Goal: Download file/media

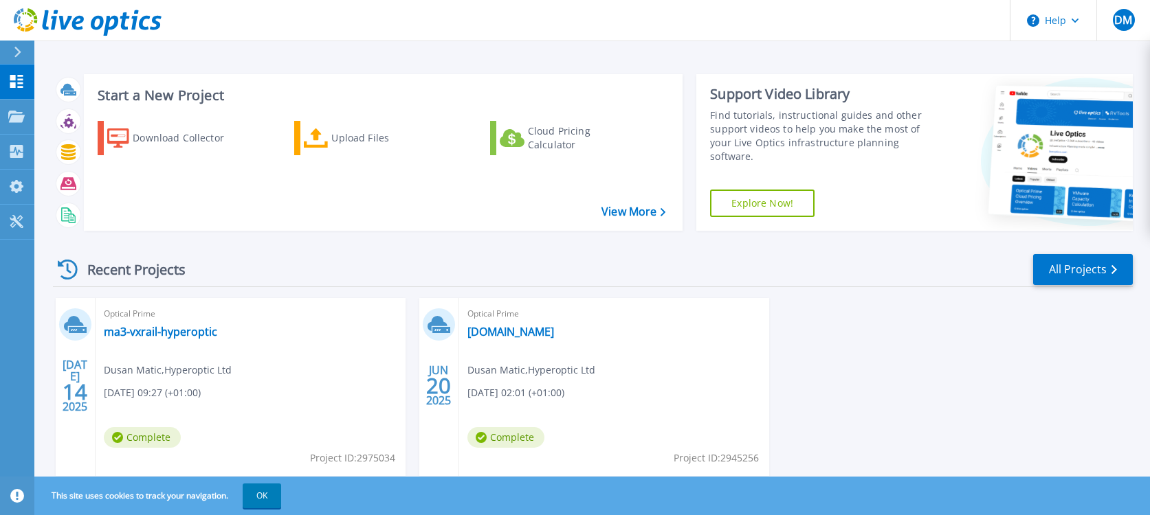
scroll to position [41, 0]
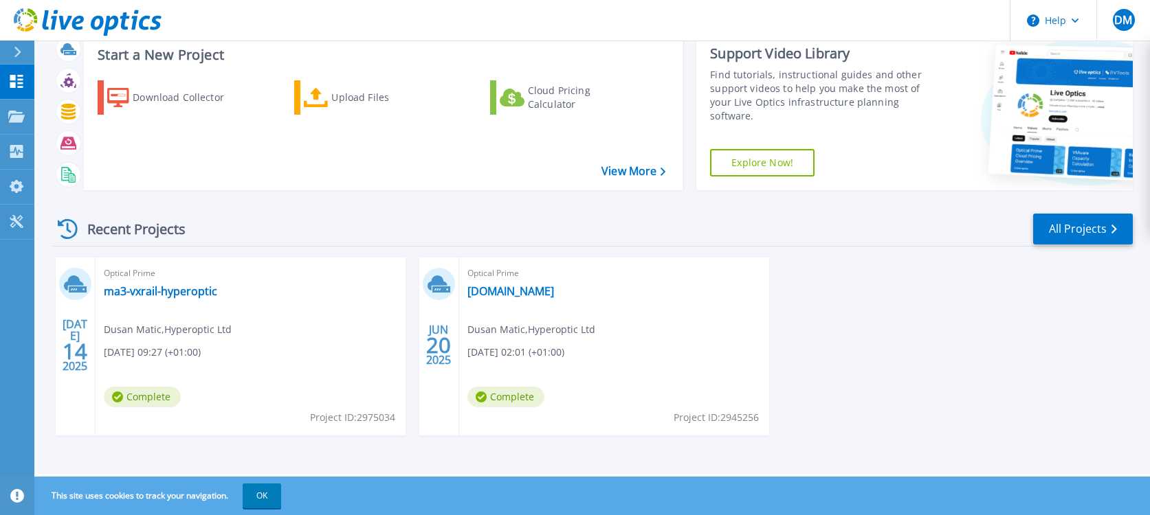
click at [1030, 365] on div "JUL 14 2025 Optical Prime ma3-vxrail-hyperoptic Dusan Matic , Hyperoptic Ltd 07…" at bounding box center [587, 360] width 1090 height 205
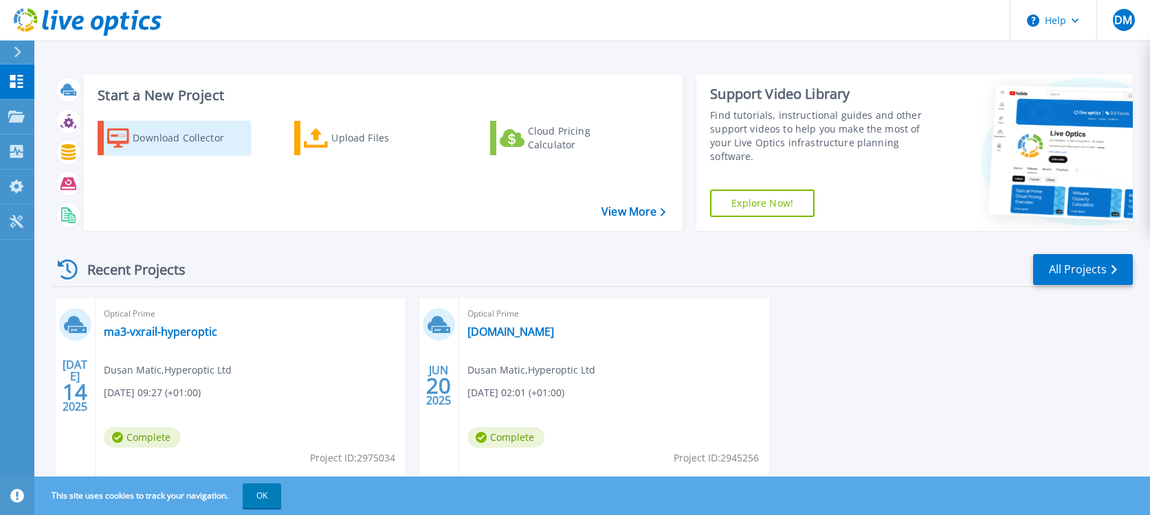
click at [183, 144] on div "Download Collector" at bounding box center [188, 137] width 110 height 27
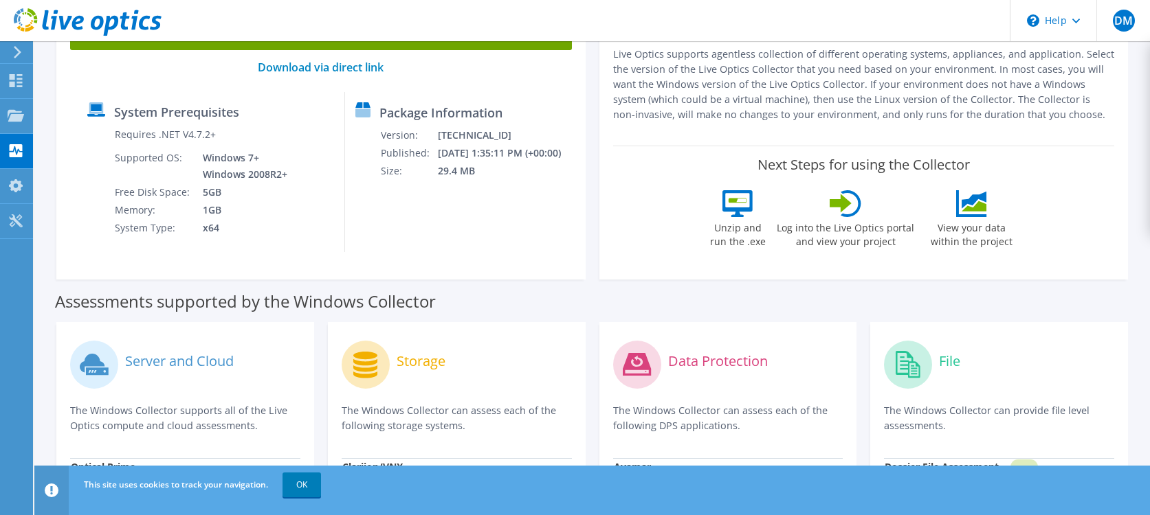
scroll to position [69, 0]
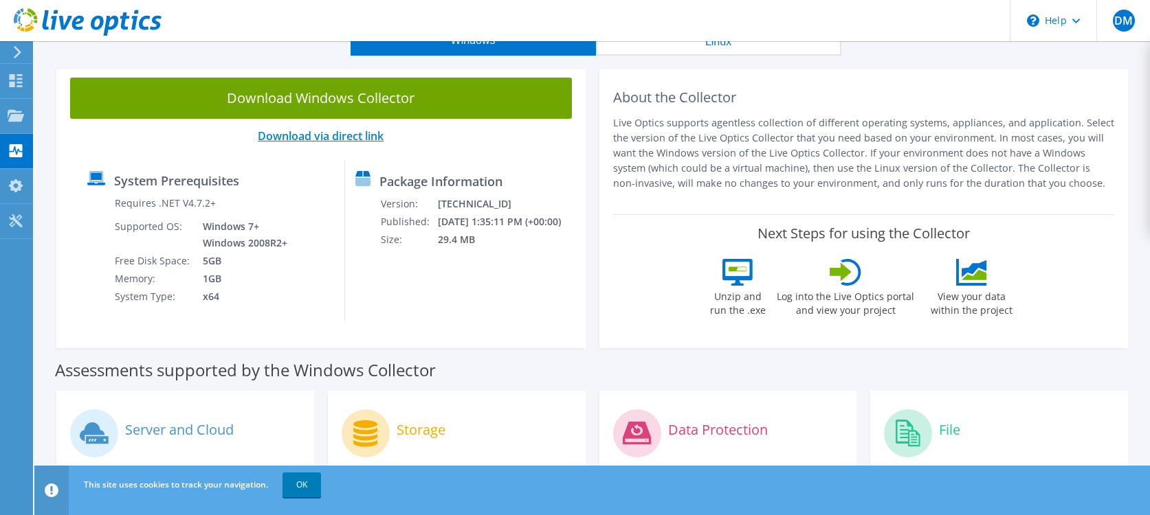
click at [360, 139] on link "Download via direct link" at bounding box center [321, 135] width 126 height 15
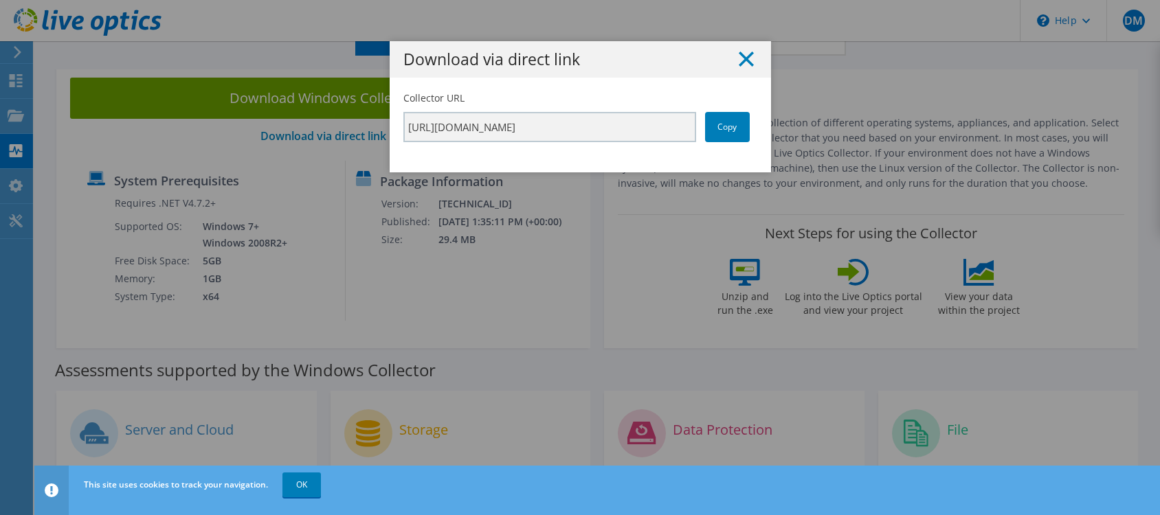
click at [741, 56] on icon at bounding box center [746, 59] width 15 height 15
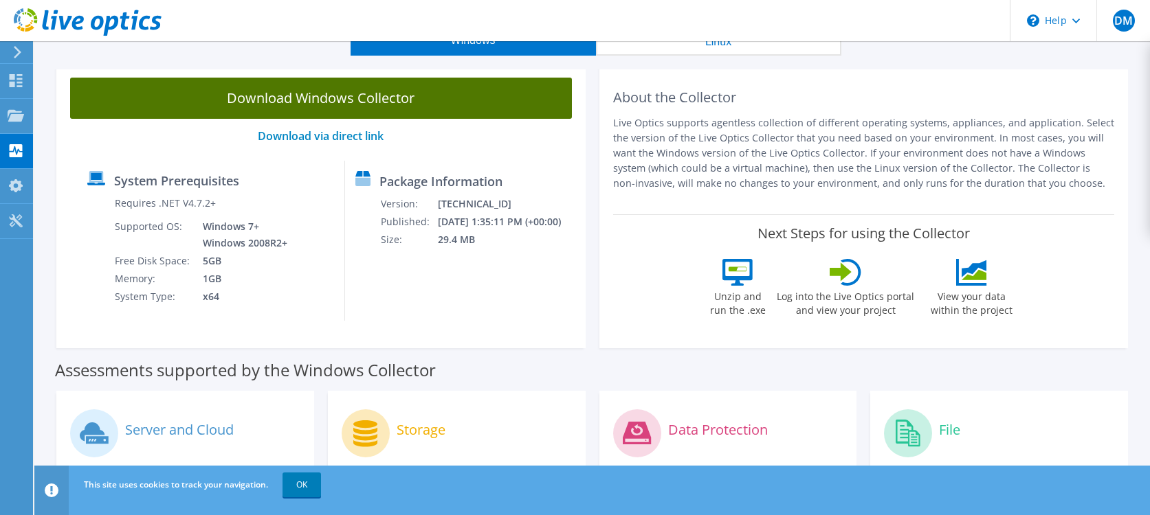
click at [337, 96] on link "Download Windows Collector" at bounding box center [321, 98] width 502 height 41
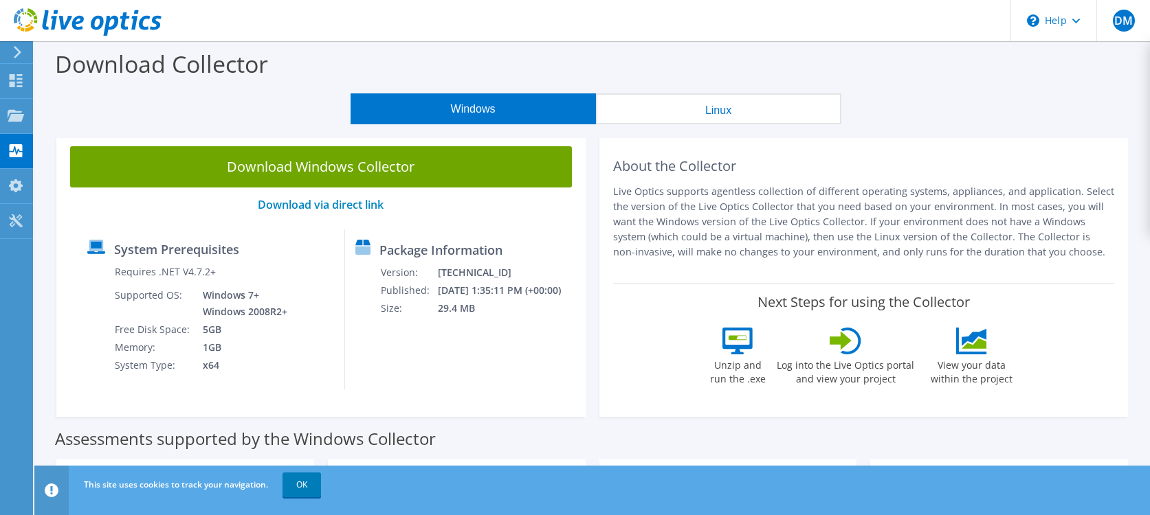
click at [170, 105] on div "Windows Linux" at bounding box center [595, 108] width 1095 height 31
click at [302, 489] on link "OK" at bounding box center [301, 485] width 38 height 25
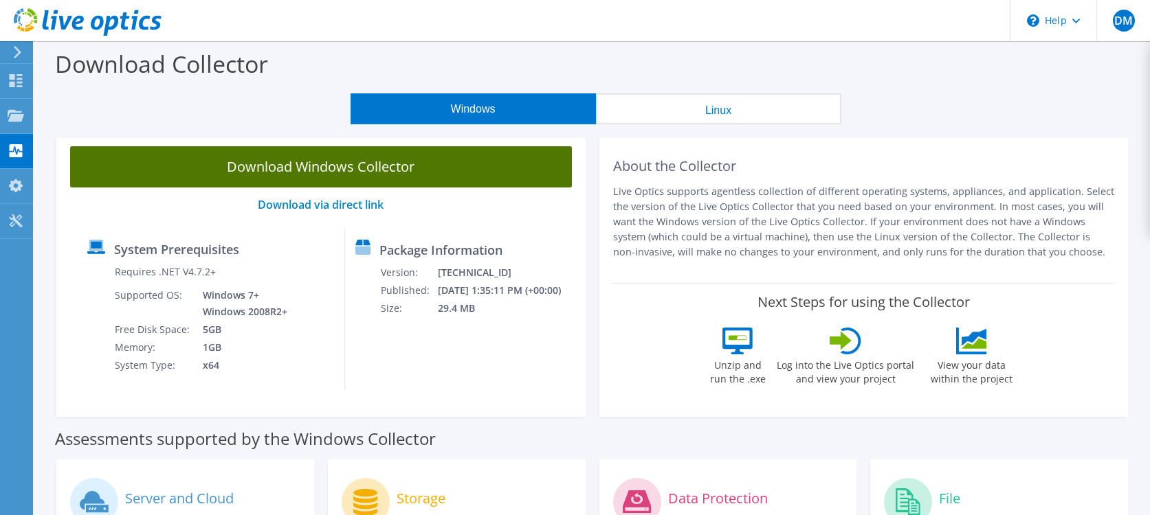
click at [385, 164] on link "Download Windows Collector" at bounding box center [321, 166] width 502 height 41
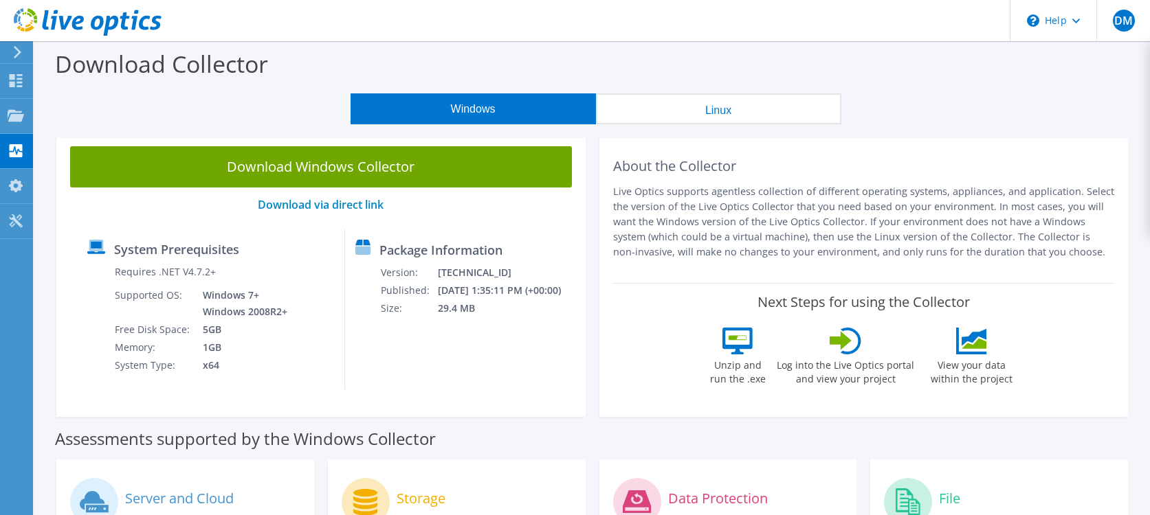
click at [359, 207] on link "Download via direct link" at bounding box center [321, 204] width 126 height 15
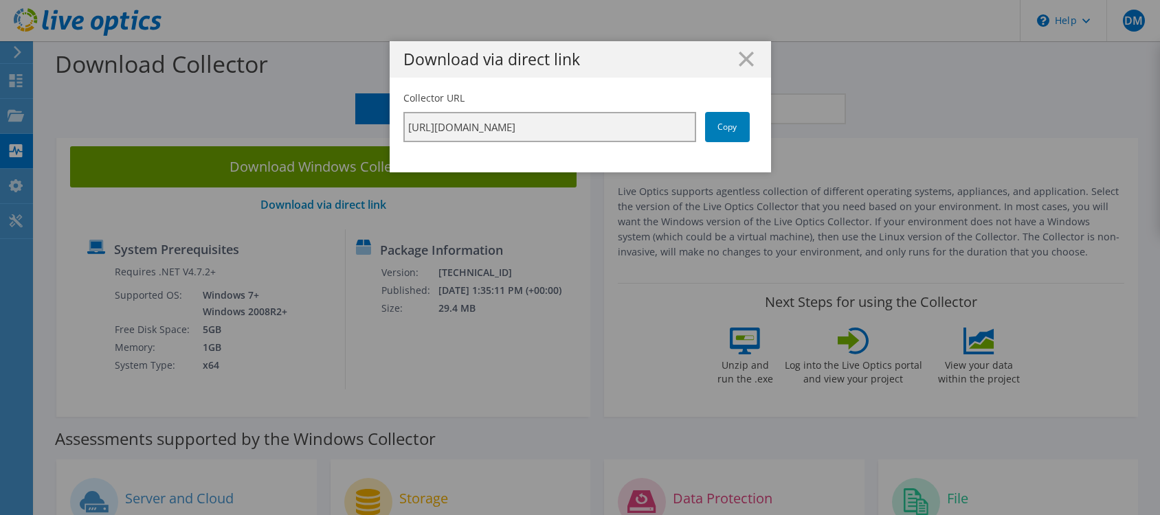
click at [604, 133] on input "https://app.liveoptics.com/collector/direct?request=bc06b4b8-1375-41c7-ab98-e57…" at bounding box center [549, 127] width 293 height 30
click at [720, 129] on link "Copy" at bounding box center [727, 127] width 45 height 30
click at [715, 127] on link "Copy" at bounding box center [727, 127] width 45 height 30
click at [744, 57] on line at bounding box center [746, 59] width 14 height 14
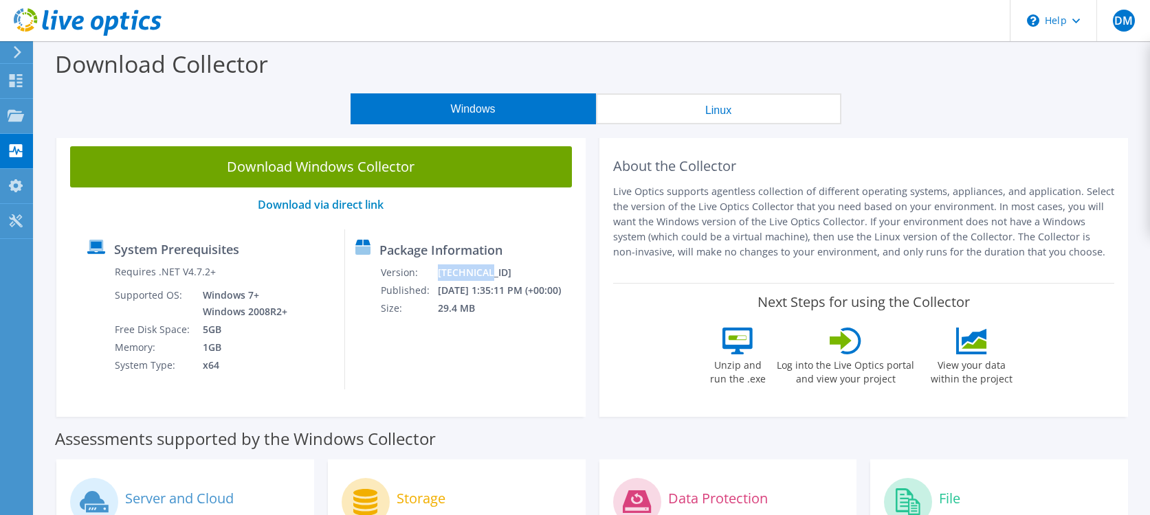
drag, startPoint x: 477, startPoint y: 269, endPoint x: 431, endPoint y: 271, distance: 46.1
click at [437, 271] on td "26.3.2.215" at bounding box center [508, 273] width 142 height 18
copy td "26.3.2.215"
click at [140, 197] on div "Download Windows Collector Download via direct link System Prerequisites Requir…" at bounding box center [320, 275] width 529 height 284
click at [15, 79] on icon at bounding box center [16, 80] width 16 height 13
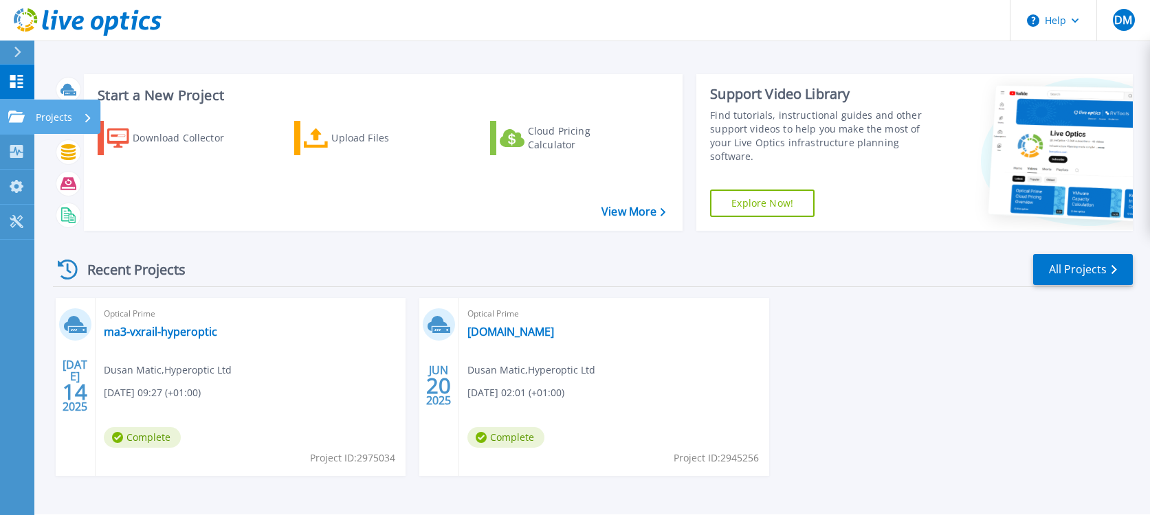
click at [18, 116] on icon at bounding box center [16, 117] width 16 height 12
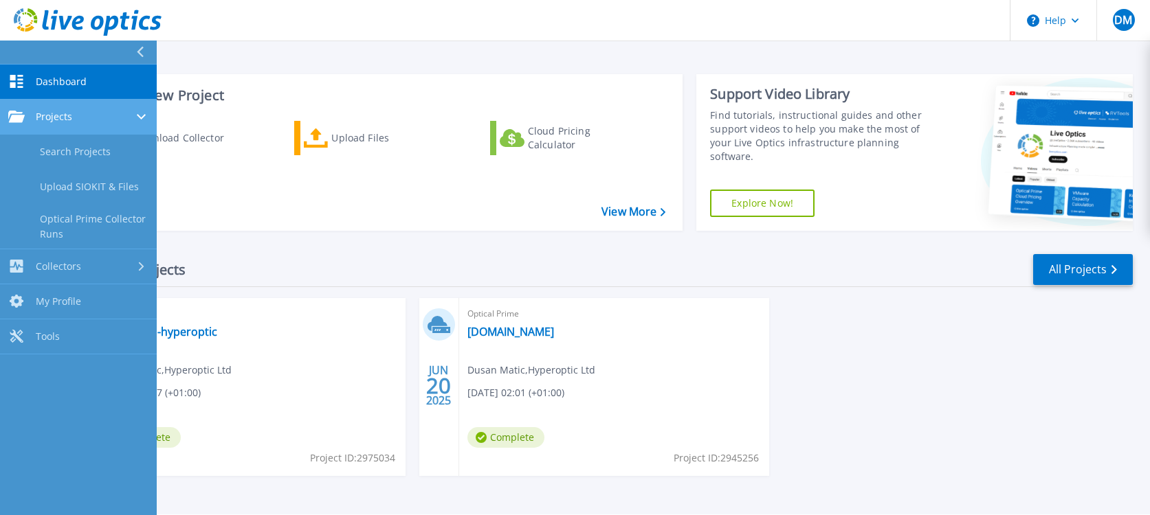
click at [67, 117] on span "Projects" at bounding box center [54, 117] width 36 height 12
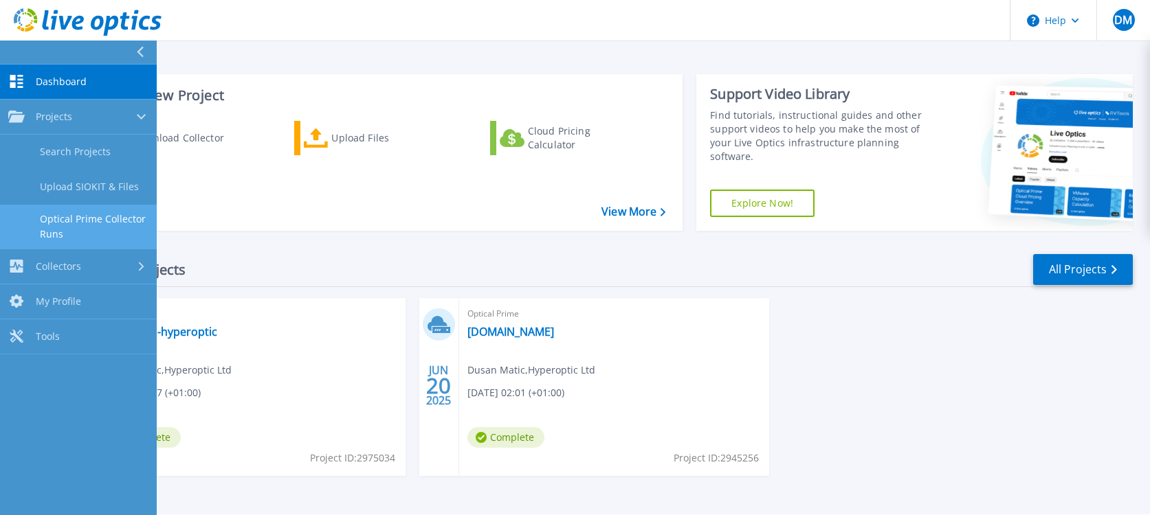
click at [54, 231] on link "Optical Prime Collector Runs" at bounding box center [78, 227] width 157 height 44
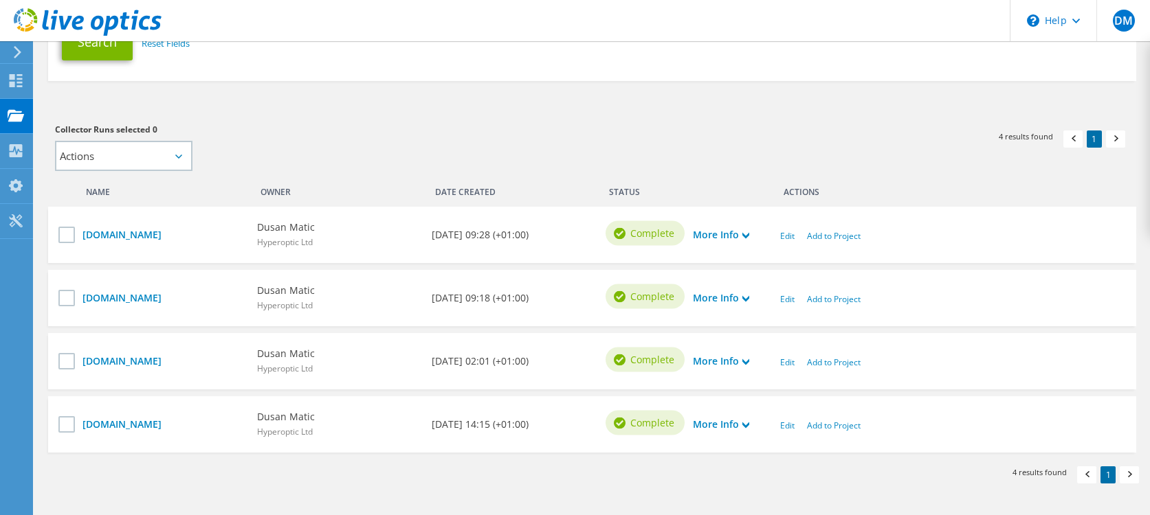
scroll to position [316, 0]
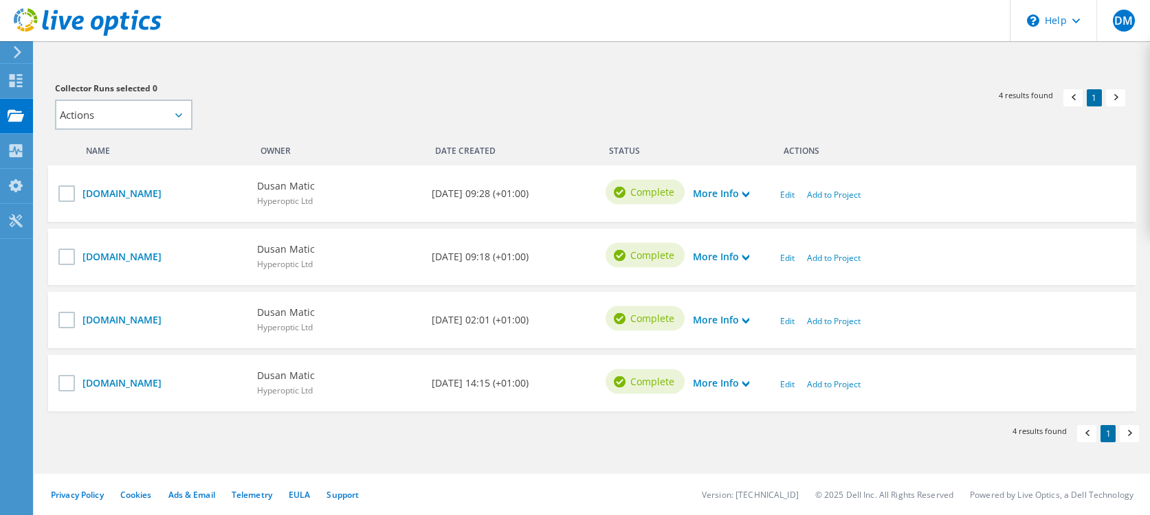
click at [756, 197] on div "More Info" at bounding box center [729, 193] width 87 height 29
click at [745, 195] on icon at bounding box center [745, 194] width 7 height 7
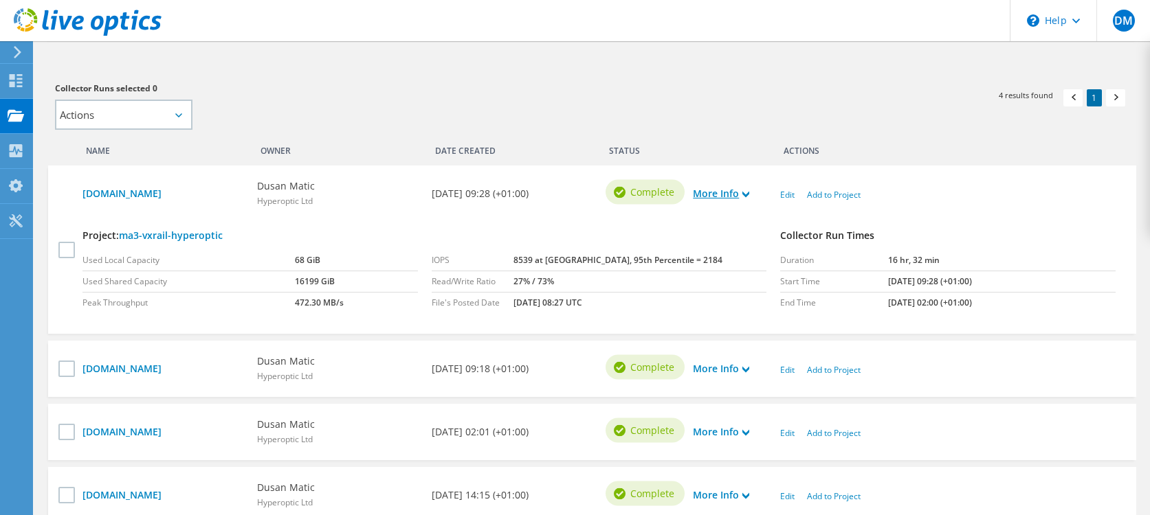
click at [737, 189] on link "More Info" at bounding box center [721, 193] width 56 height 15
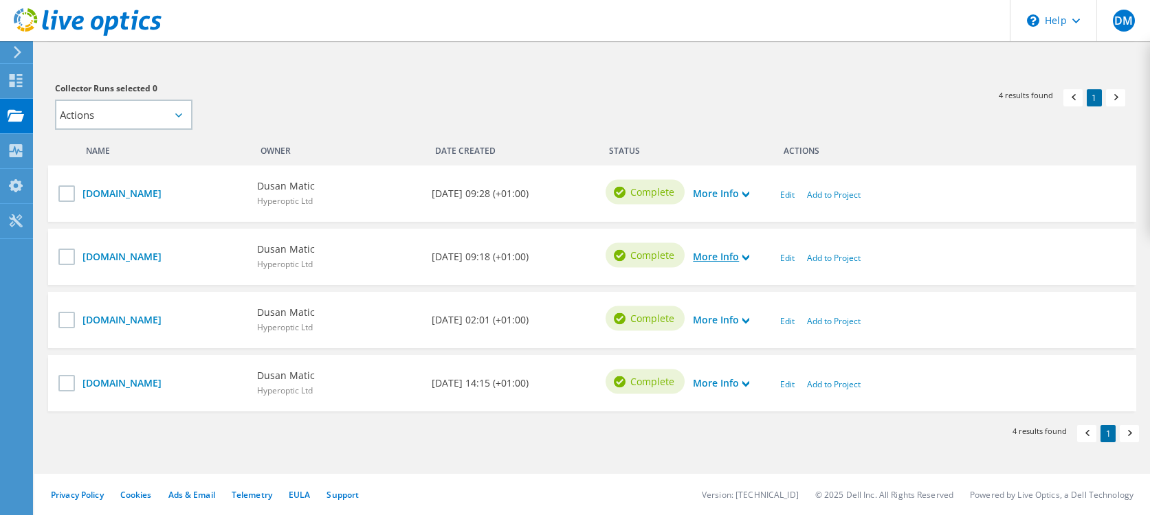
click at [732, 260] on link "More Info" at bounding box center [721, 256] width 56 height 15
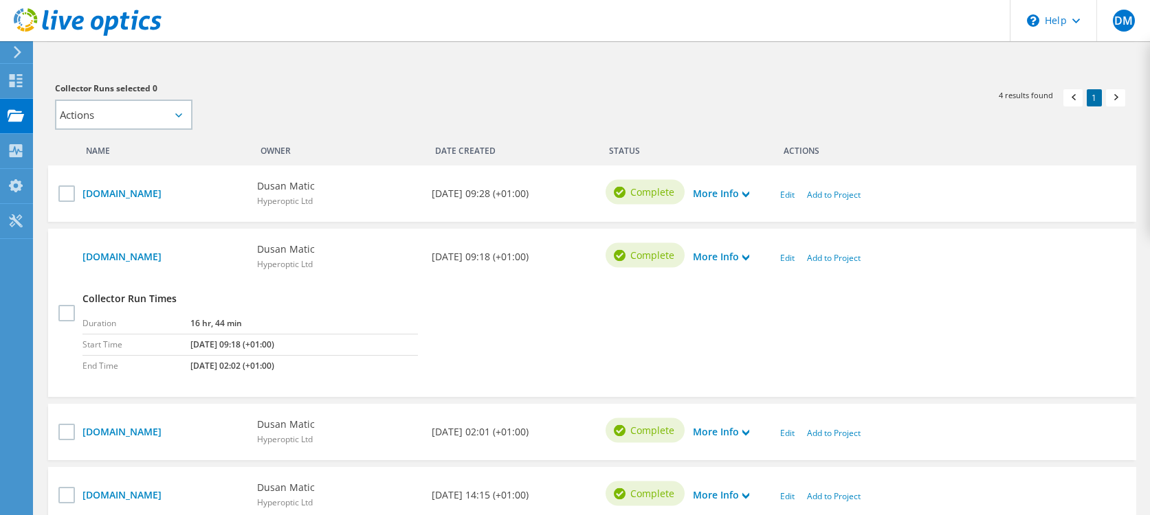
click at [751, 259] on div "More Info" at bounding box center [729, 257] width 87 height 29
click at [741, 258] on link "More Info" at bounding box center [721, 256] width 56 height 15
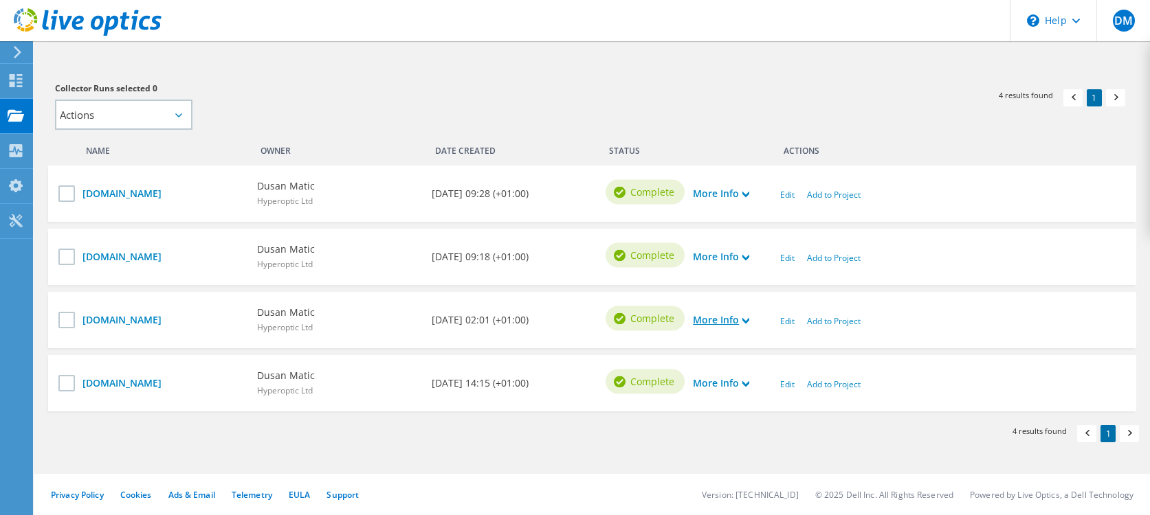
click at [737, 322] on link "More Info" at bounding box center [721, 320] width 56 height 15
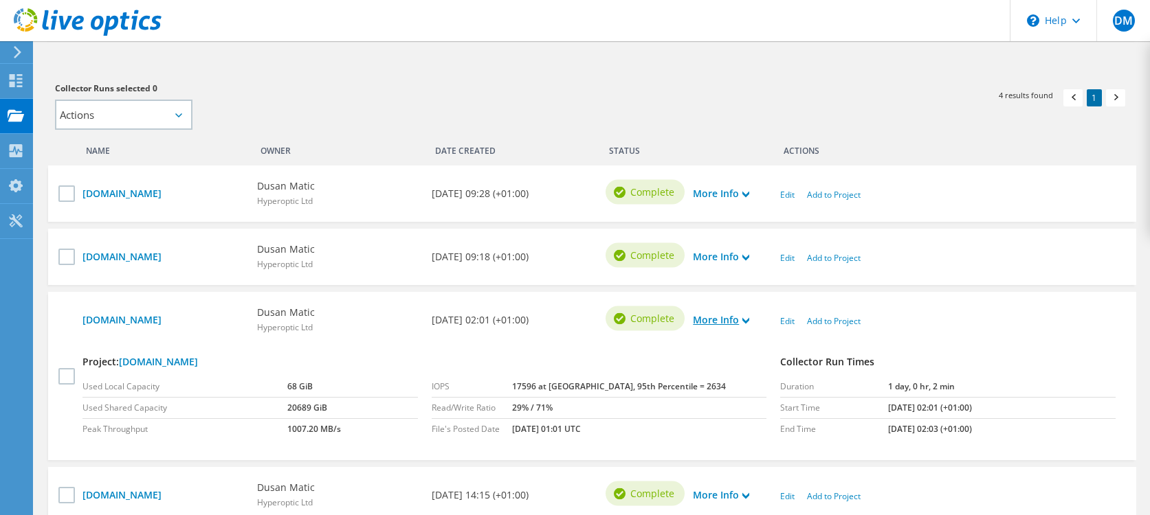
click at [739, 324] on link "More Info" at bounding box center [721, 320] width 56 height 15
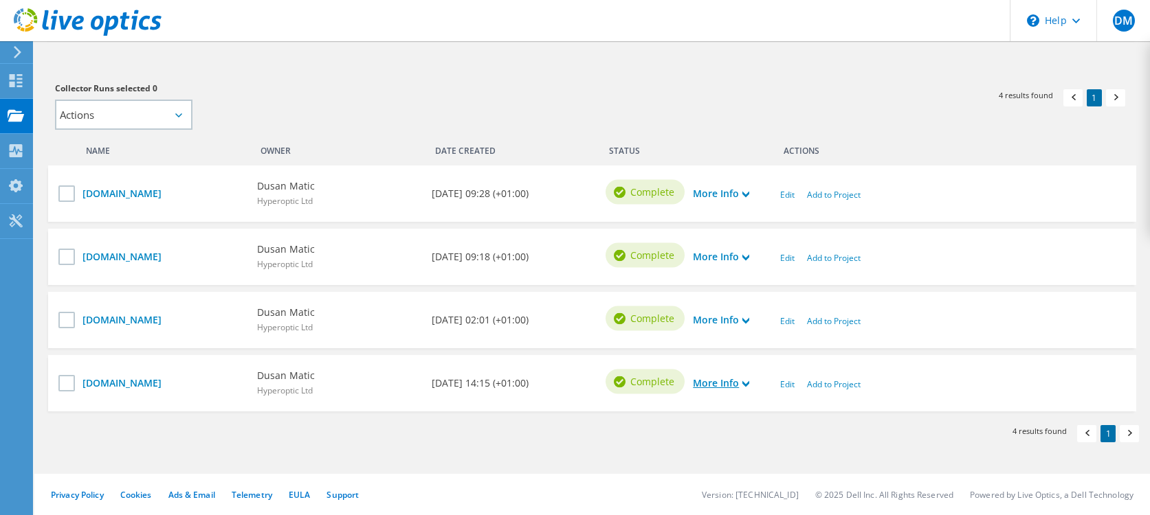
click at [731, 386] on link "More Info" at bounding box center [721, 383] width 56 height 15
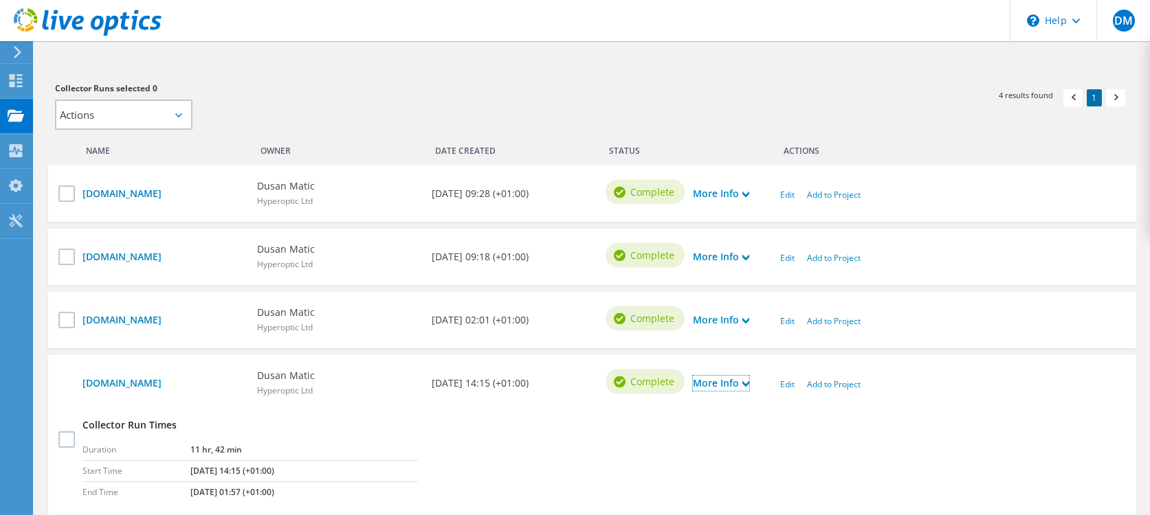
scroll to position [428, 0]
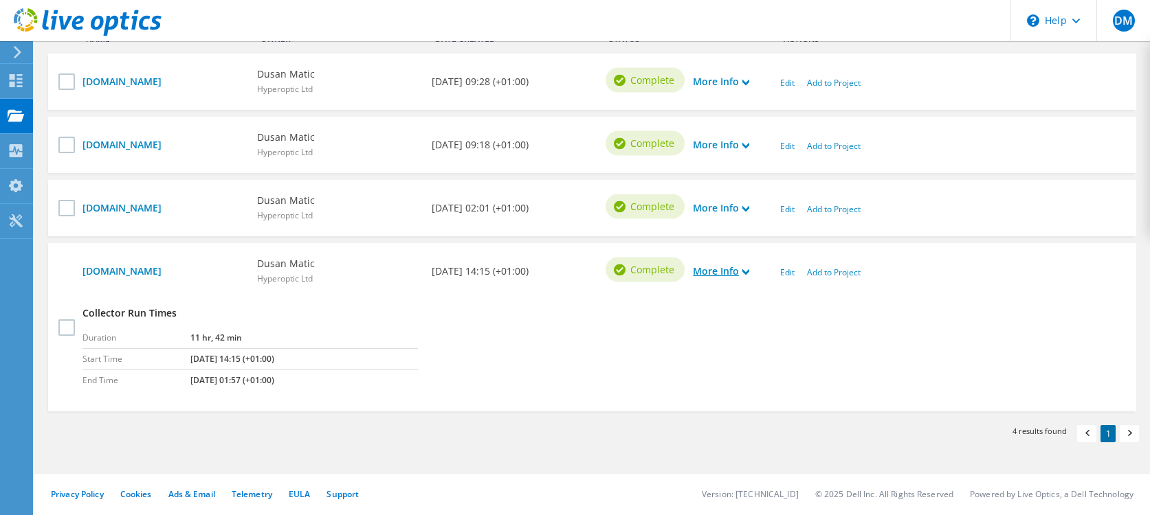
click at [740, 275] on link "More Info" at bounding box center [721, 271] width 56 height 15
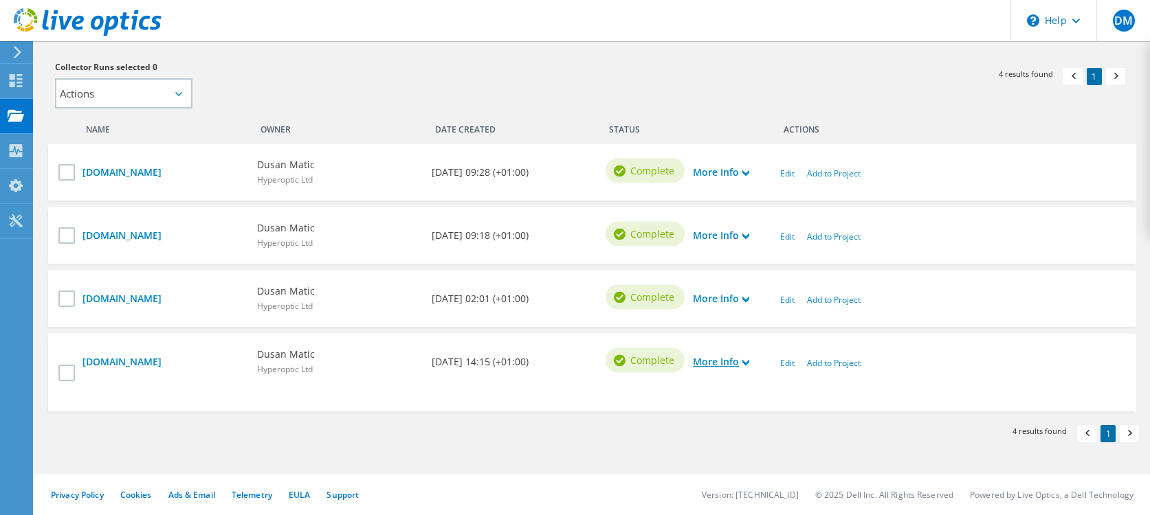
scroll to position [316, 0]
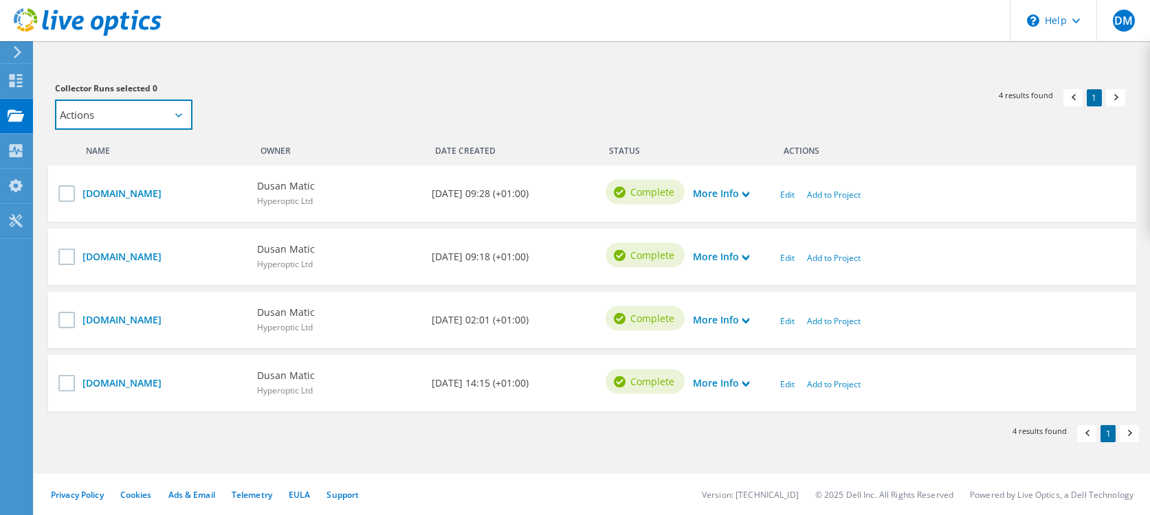
click at [146, 112] on select "Actions Add to new project Add to existing project" at bounding box center [123, 115] width 137 height 30
click at [396, 103] on div "Collector Runs selected 0 Actions Add to new project Add to existing project Ap…" at bounding box center [316, 105] width 523 height 49
click at [18, 152] on use at bounding box center [16, 150] width 13 height 13
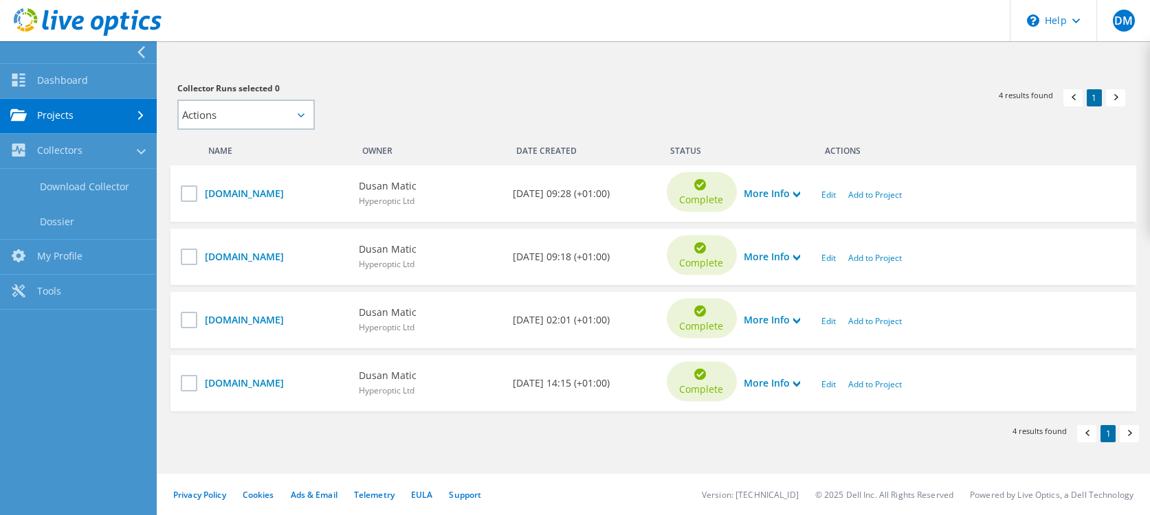
click at [660, 72] on section "Collector Runs Search Collector Run Email Address Date Range First Name Last Na…" at bounding box center [653, 120] width 993 height 790
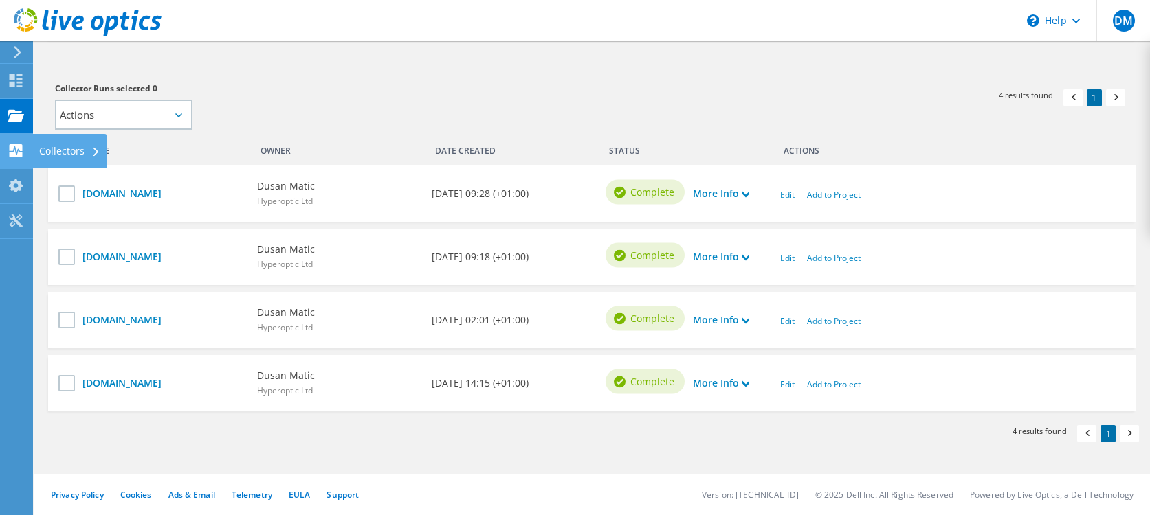
click at [85, 155] on div "Collectors" at bounding box center [69, 151] width 75 height 34
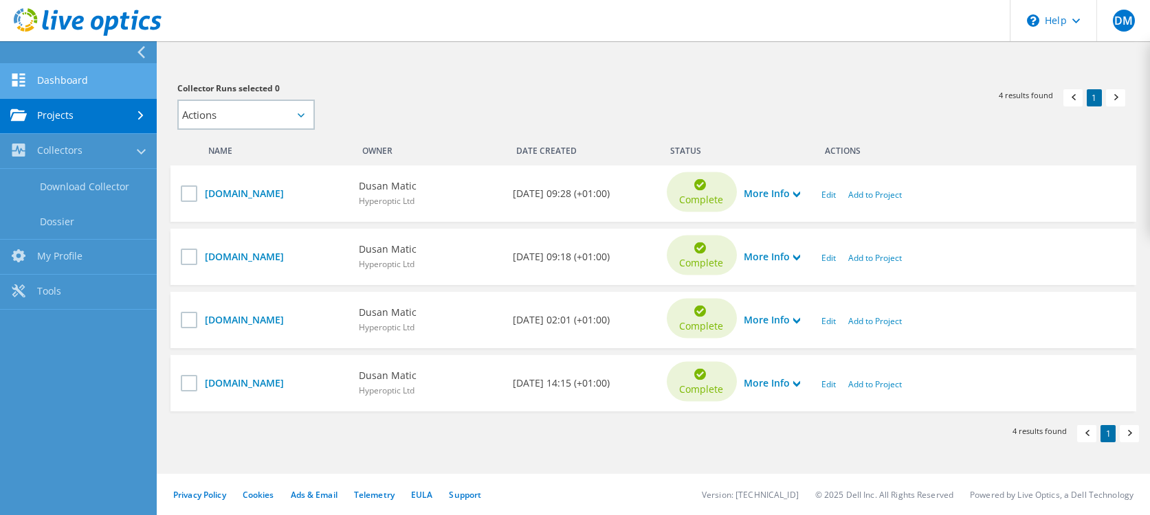
click at [54, 81] on link "Dashboard" at bounding box center [78, 81] width 157 height 35
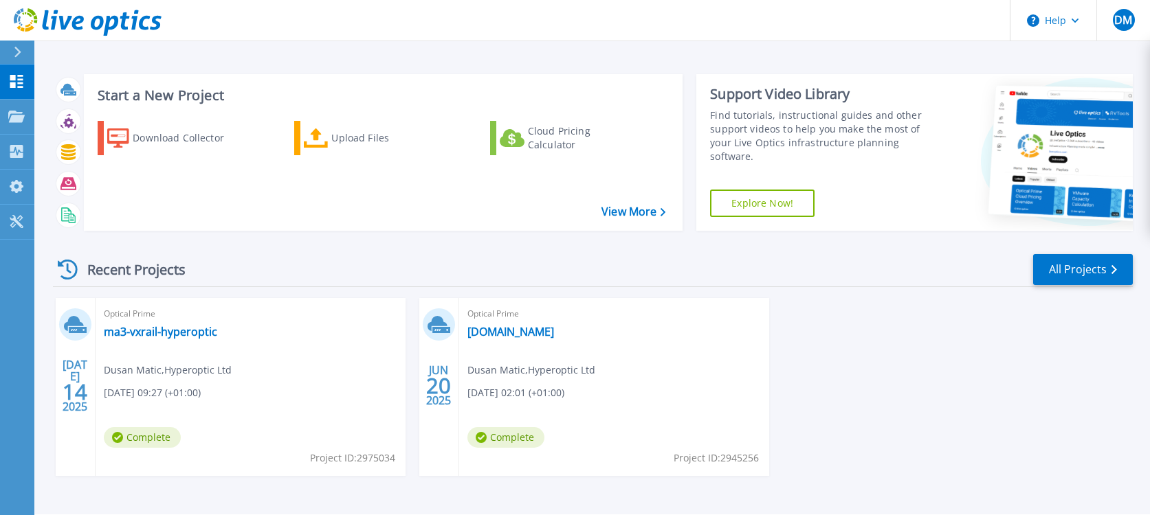
scroll to position [41, 0]
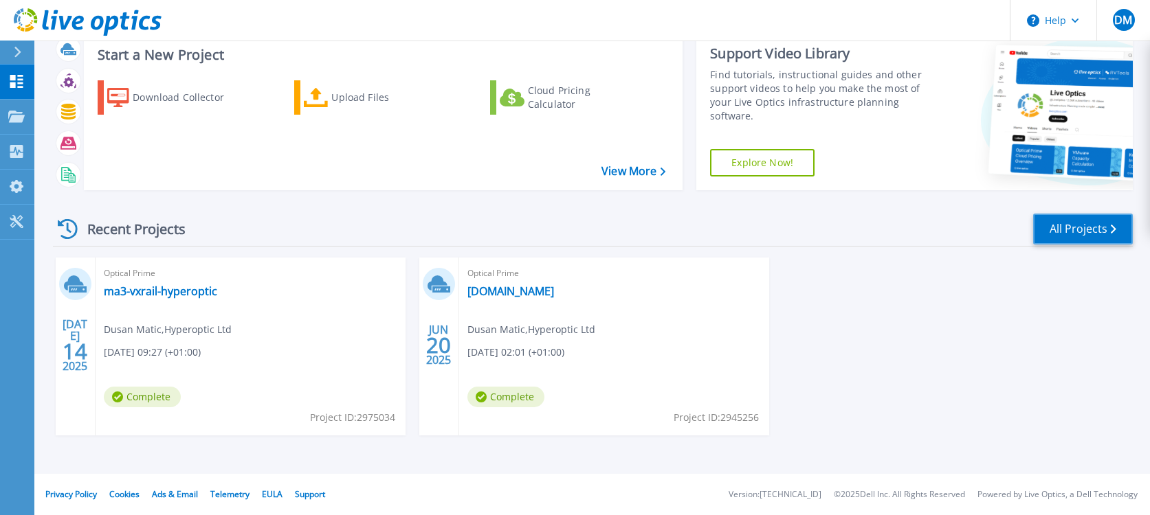
click at [1084, 221] on link "All Projects" at bounding box center [1083, 229] width 100 height 31
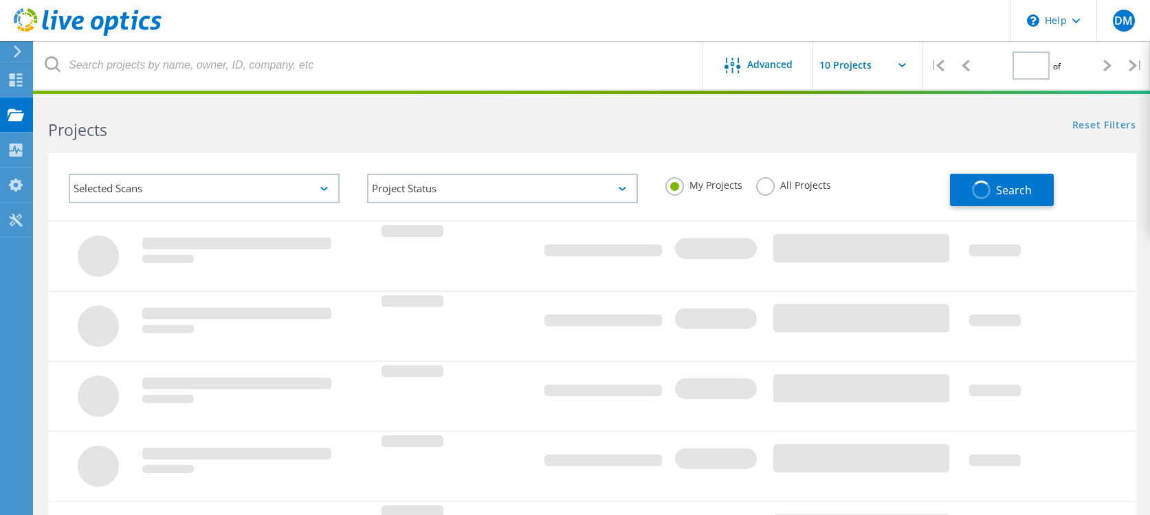
type input "1"
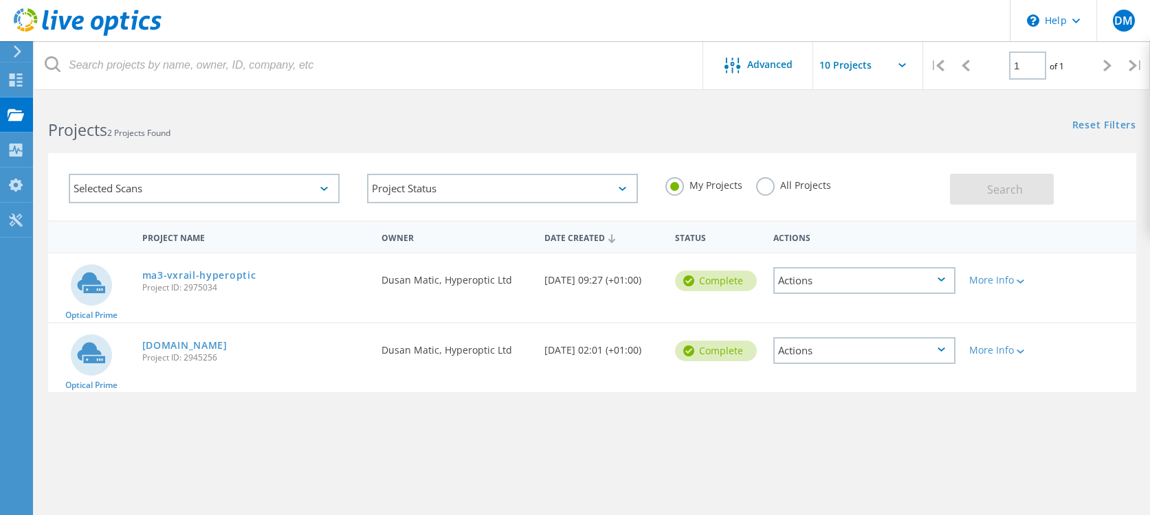
click at [382, 449] on div "Project Name Owner Date Created Status Actions Optical Prime ma3-vxrail-hyperop…" at bounding box center [592, 399] width 1088 height 357
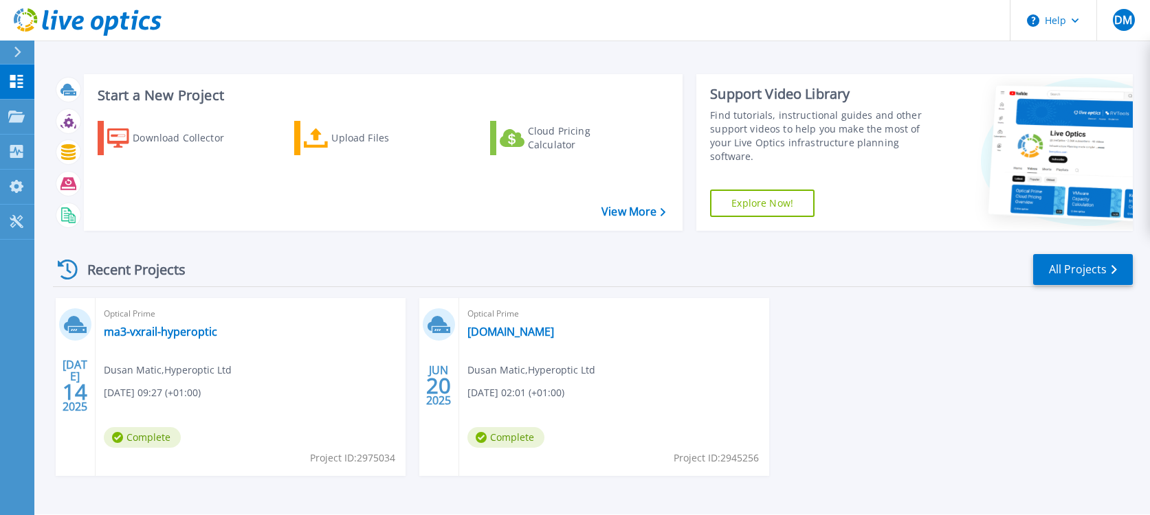
click at [16, 293] on div "Dashboard Dashboard Projects Projects Search Projects Upload SIOKIT & Files Opt…" at bounding box center [17, 291] width 34 height 452
click at [906, 368] on div "[DATE] Optical Prime ma3-vxrail-hyperoptic Dusan Matic , Hyperoptic Ltd [DATE] …" at bounding box center [587, 400] width 1090 height 205
click at [1040, 370] on div "JUL 14 2025 Optical Prime ma3-vxrail-hyperoptic Dusan Matic , Hyperoptic Ltd 07…" at bounding box center [587, 400] width 1090 height 205
click at [13, 117] on icon at bounding box center [16, 117] width 16 height 12
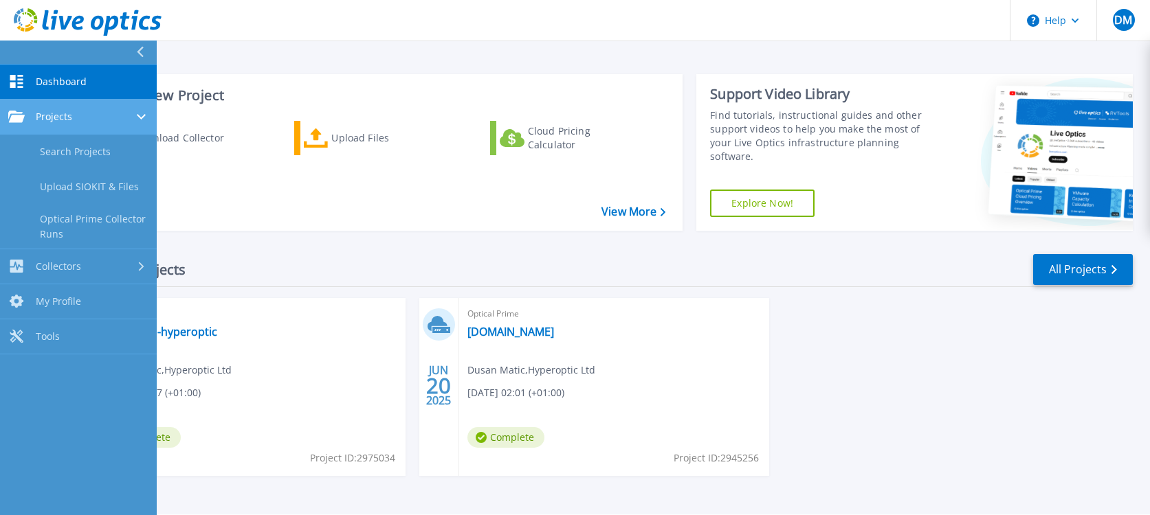
click at [65, 124] on link "Projects Projects" at bounding box center [78, 117] width 157 height 35
click at [63, 122] on span "Projects" at bounding box center [54, 117] width 36 height 12
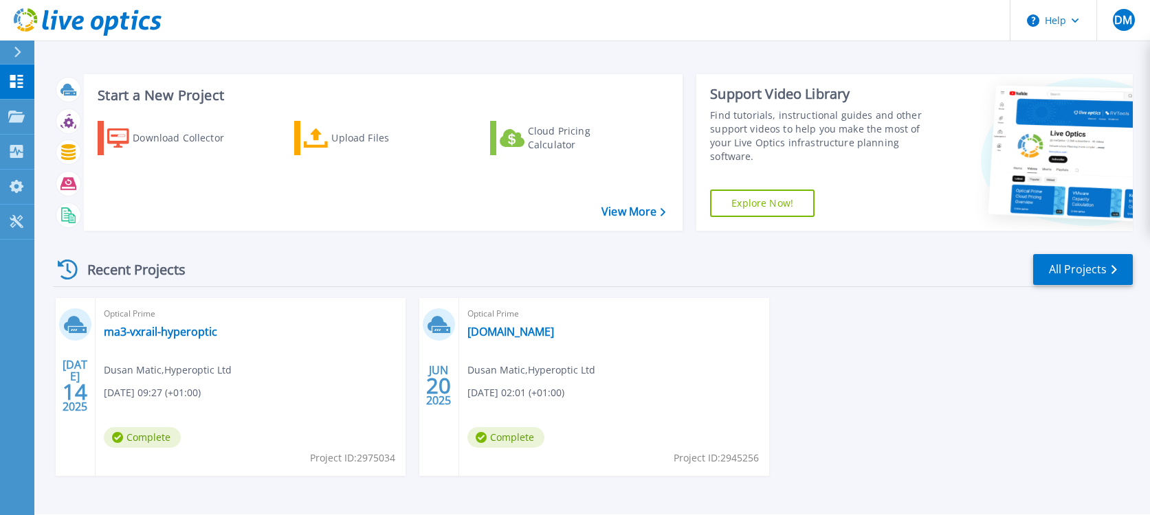
click at [1031, 392] on div "JUL 14 2025 Optical Prime ma3-vxrail-hyperoptic Dusan Matic , Hyperoptic Ltd 07…" at bounding box center [587, 400] width 1090 height 205
click at [1069, 269] on link "All Projects" at bounding box center [1083, 269] width 100 height 31
click at [1071, 270] on link "All Projects" at bounding box center [1083, 269] width 100 height 31
click at [1071, 271] on link "All Projects" at bounding box center [1083, 269] width 100 height 31
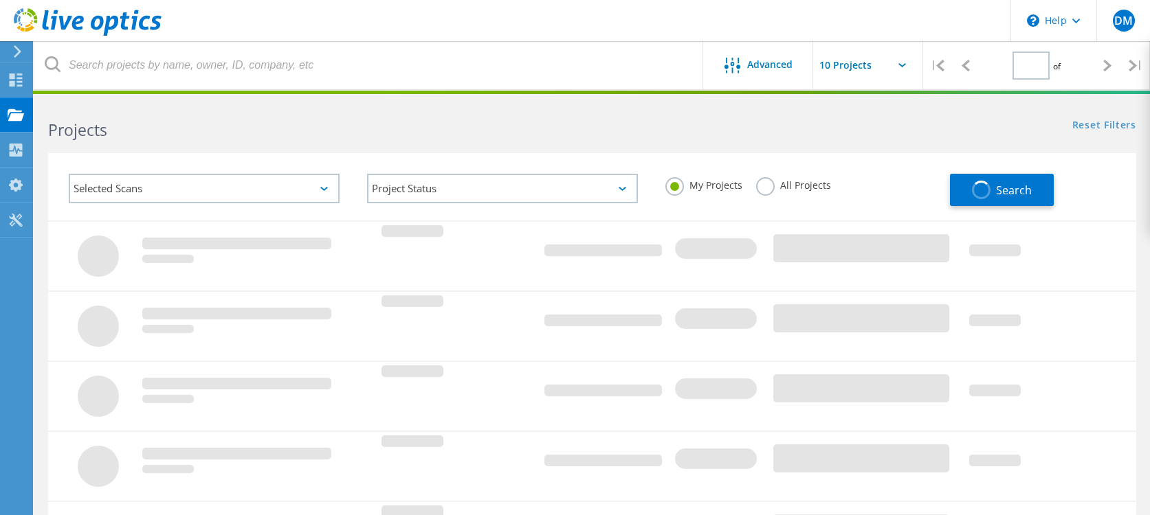
type input "1"
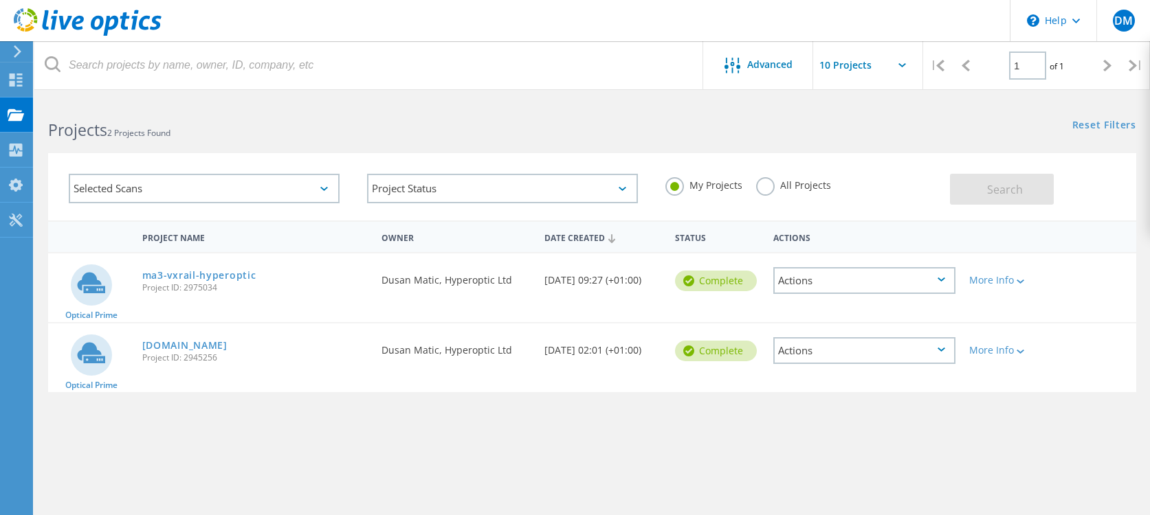
click at [482, 446] on div "Project Name Owner Date Created Status Actions Optical Prime ma3-vxrail-hyperop…" at bounding box center [592, 399] width 1088 height 357
click at [190, 456] on div "Project Name Owner Date Created Status Actions Optical Prime ma3-vxrail-hyperop…" at bounding box center [592, 399] width 1088 height 357
